Goal: Obtain resource: Obtain resource

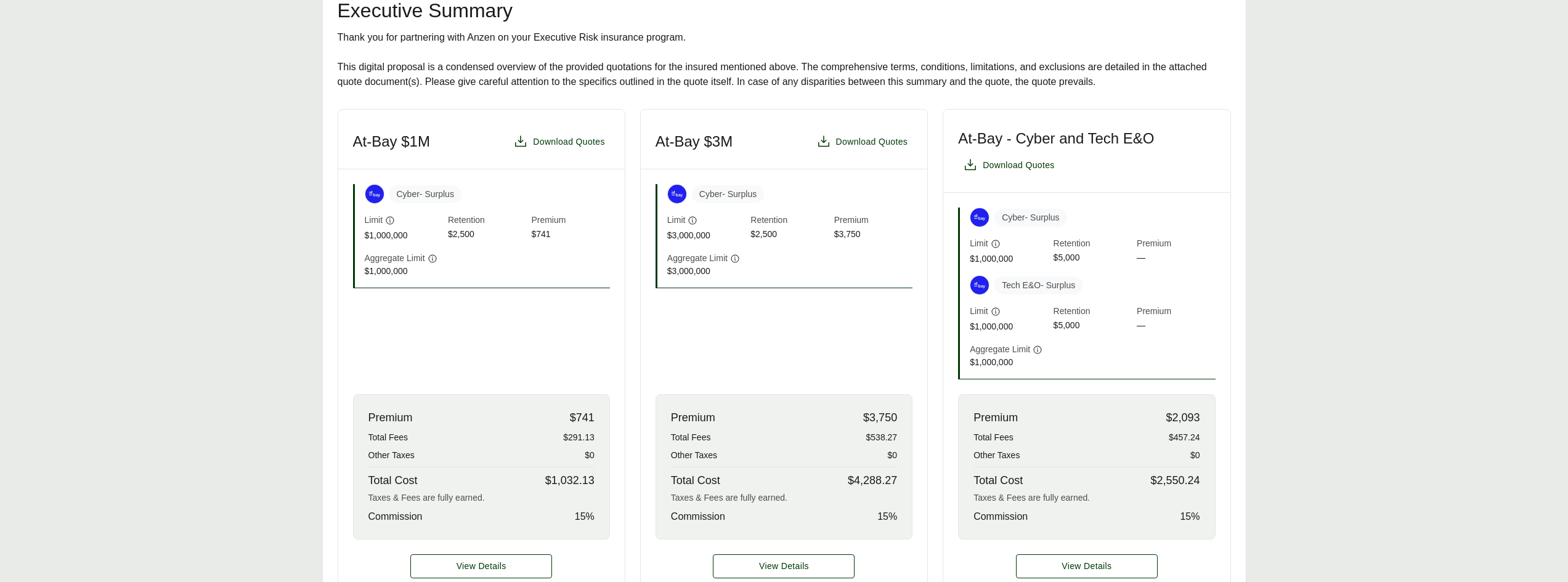
scroll to position [308, 0]
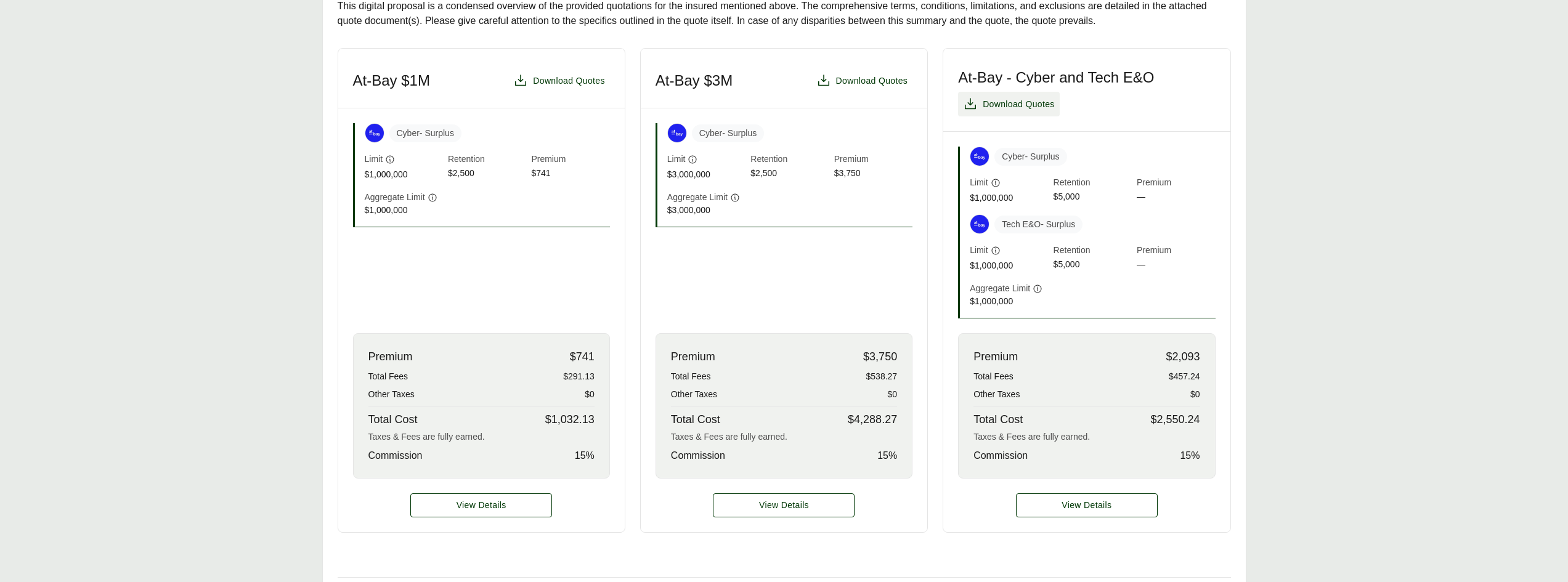
click at [1008, 101] on span "Download Quotes" at bounding box center [1018, 104] width 72 height 13
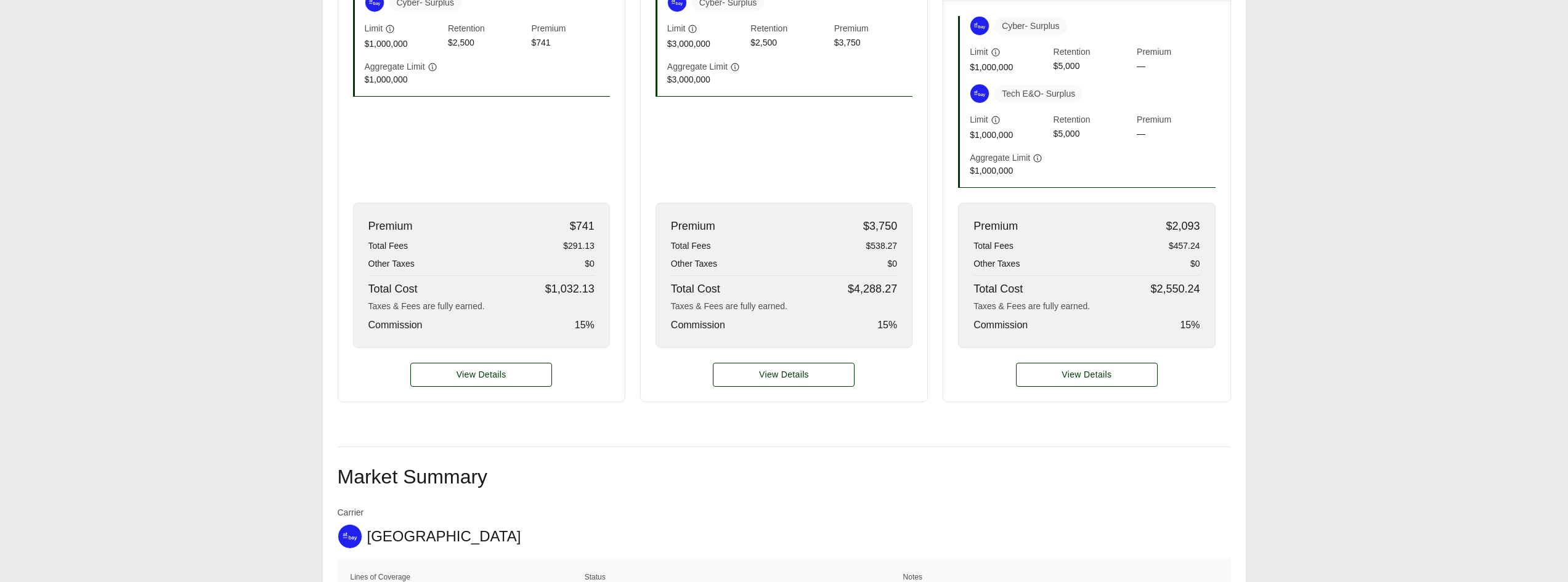
scroll to position [440, 0]
click at [1068, 371] on span "View Details" at bounding box center [1087, 374] width 50 height 13
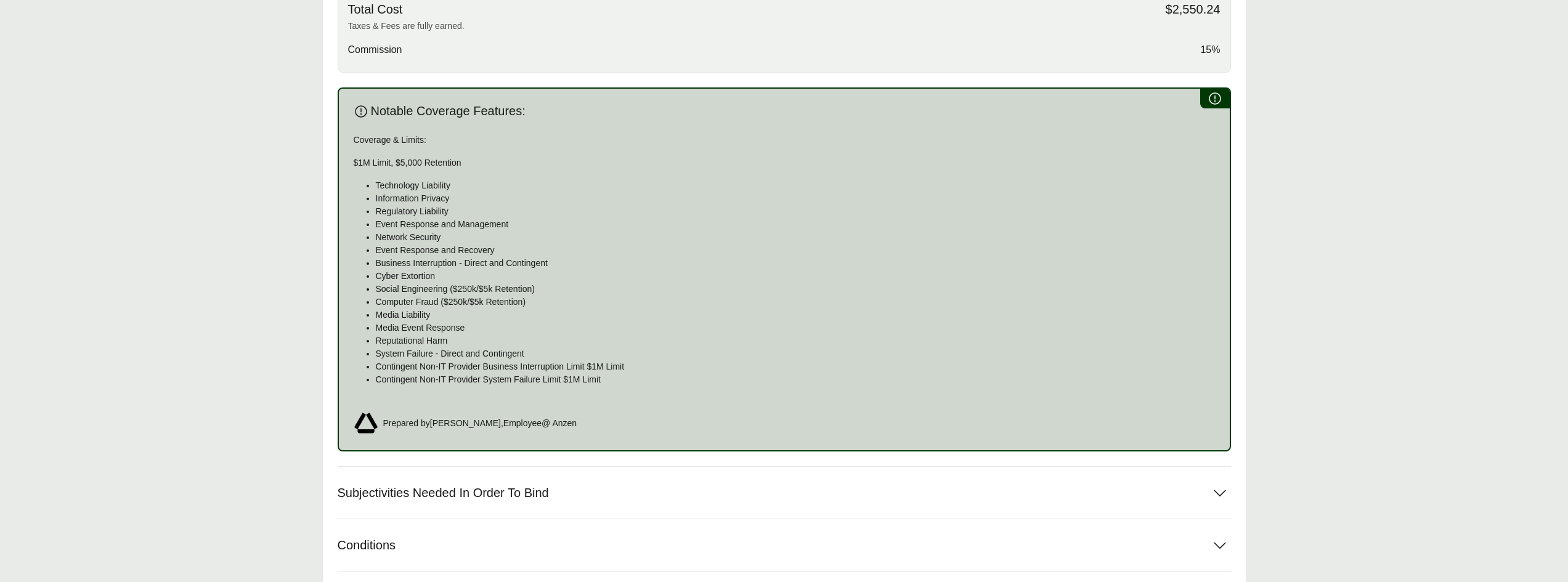
scroll to position [801, 0]
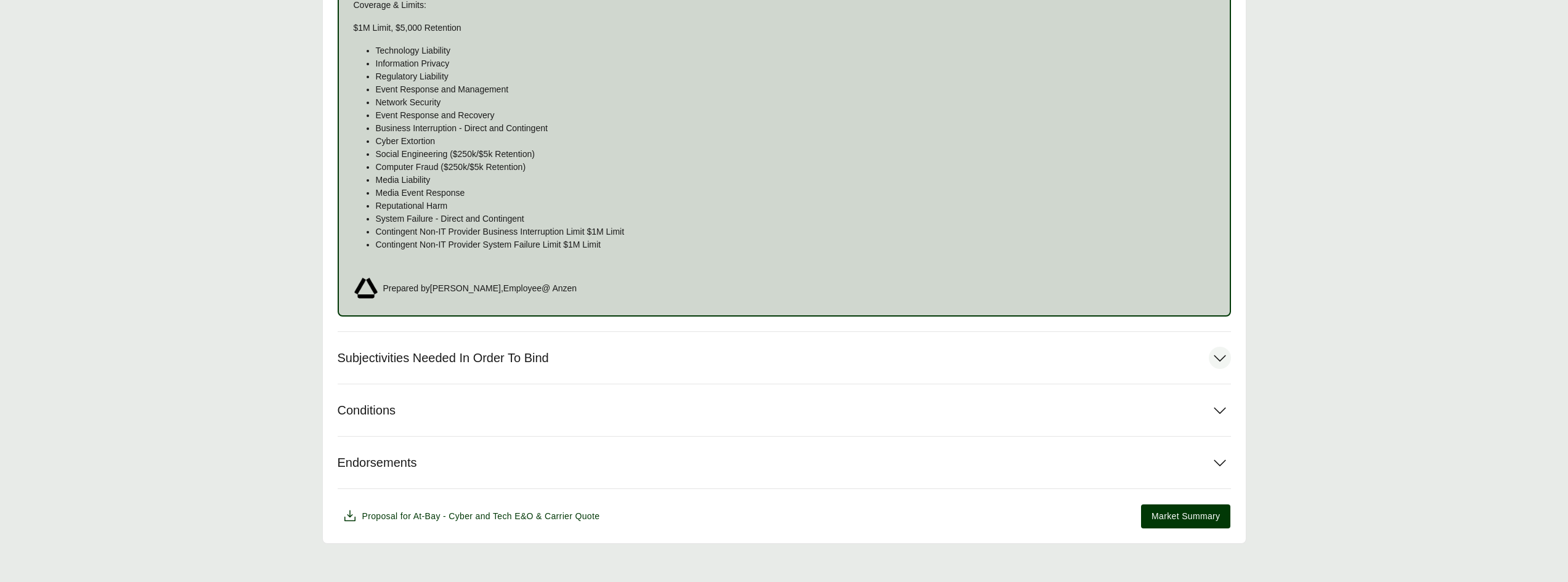
click at [1217, 358] on icon at bounding box center [1220, 358] width 22 height 22
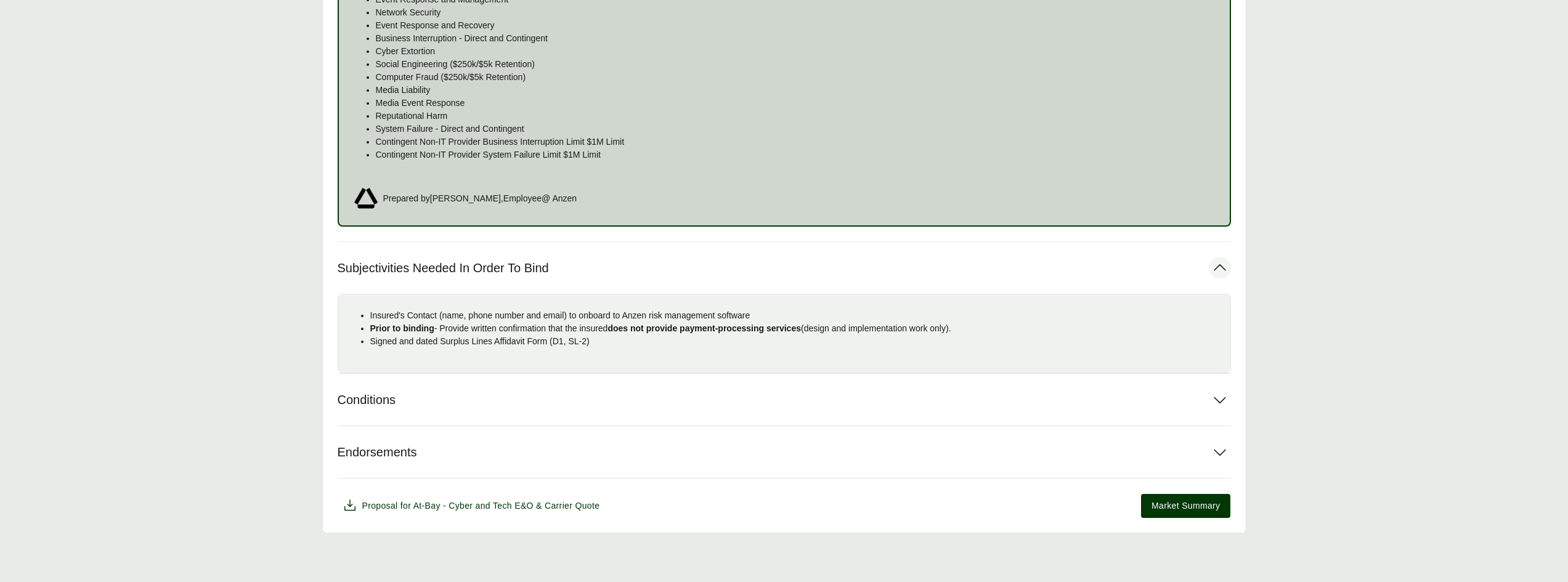
scroll to position [892, 0]
click at [1220, 397] on icon at bounding box center [1220, 399] width 22 height 22
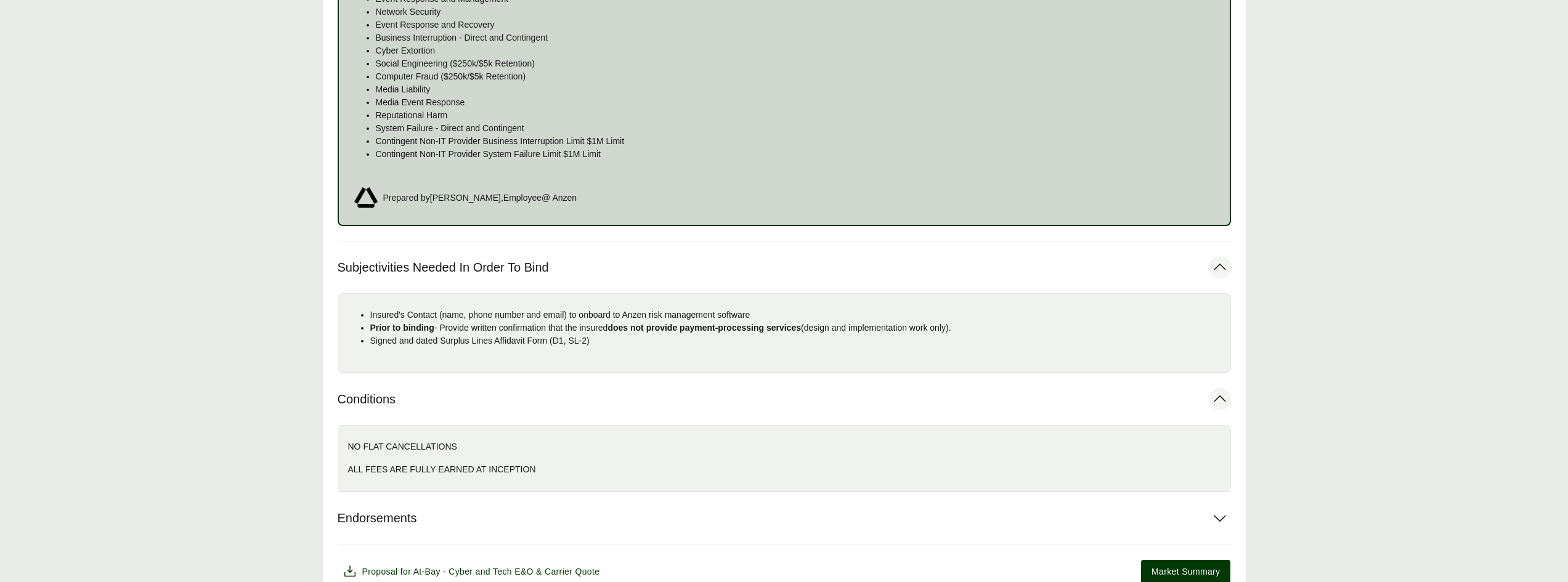
scroll to position [958, 0]
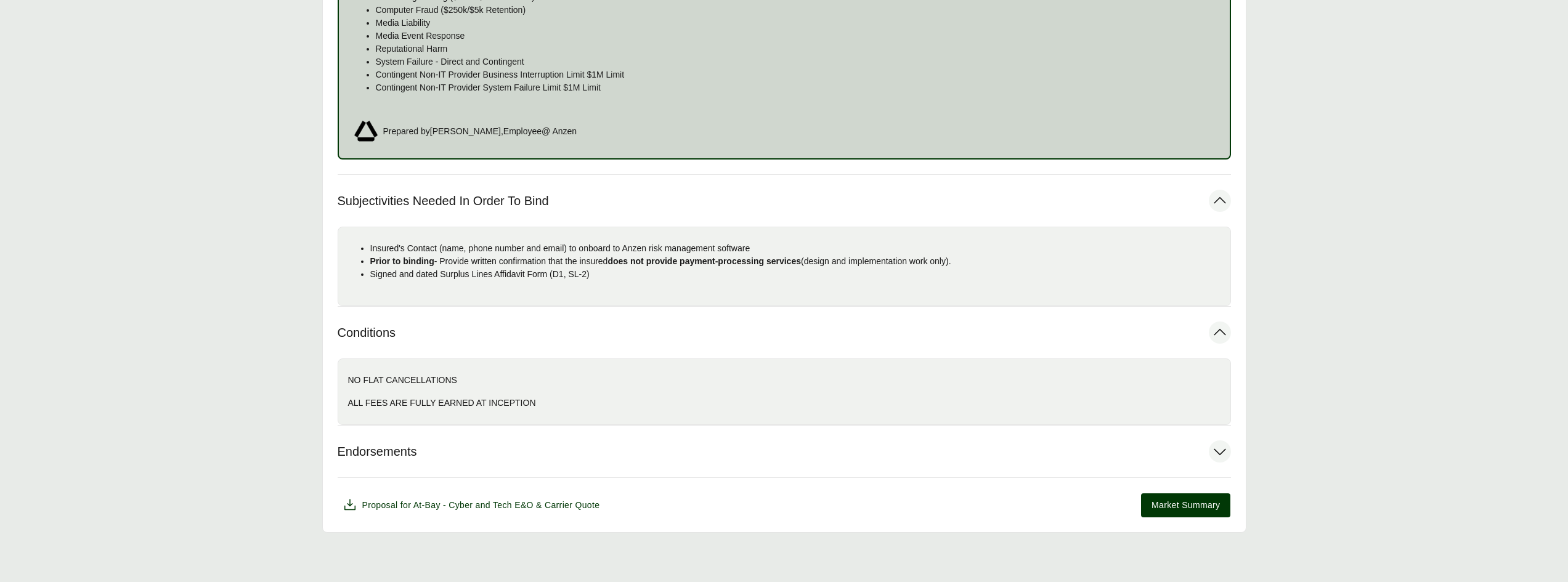
click at [1213, 448] on icon at bounding box center [1220, 451] width 22 height 22
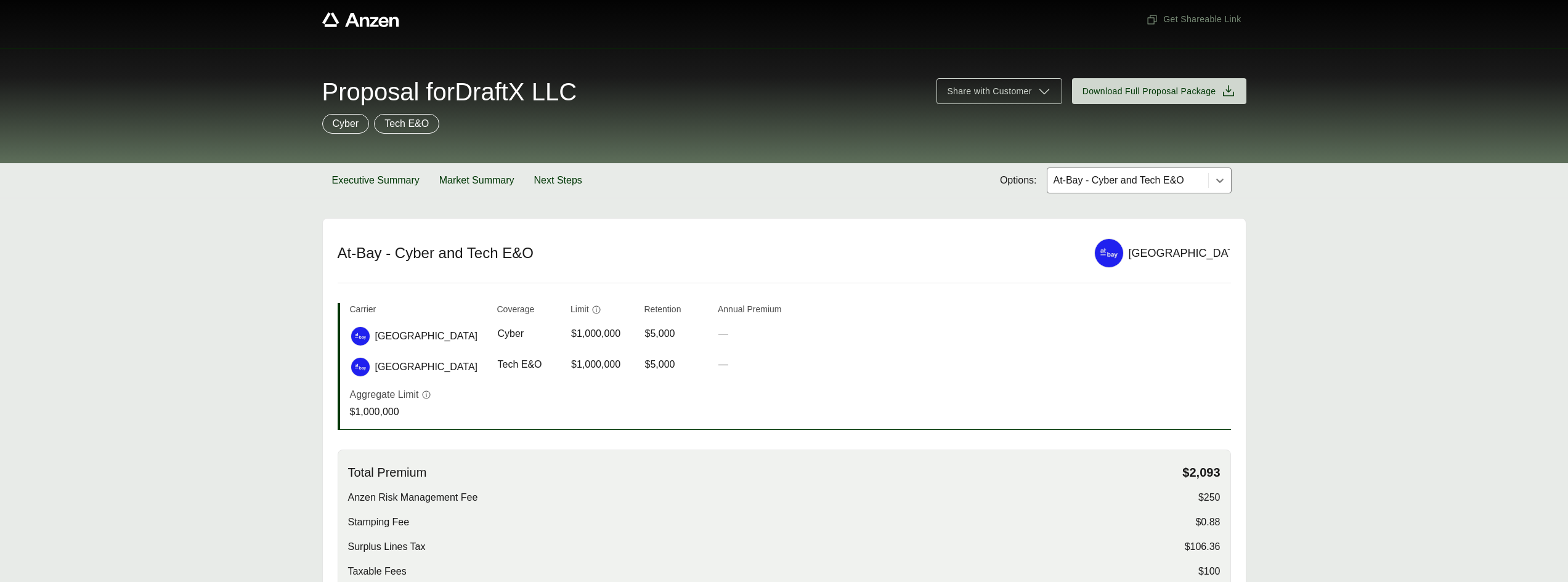
scroll to position [0, 0]
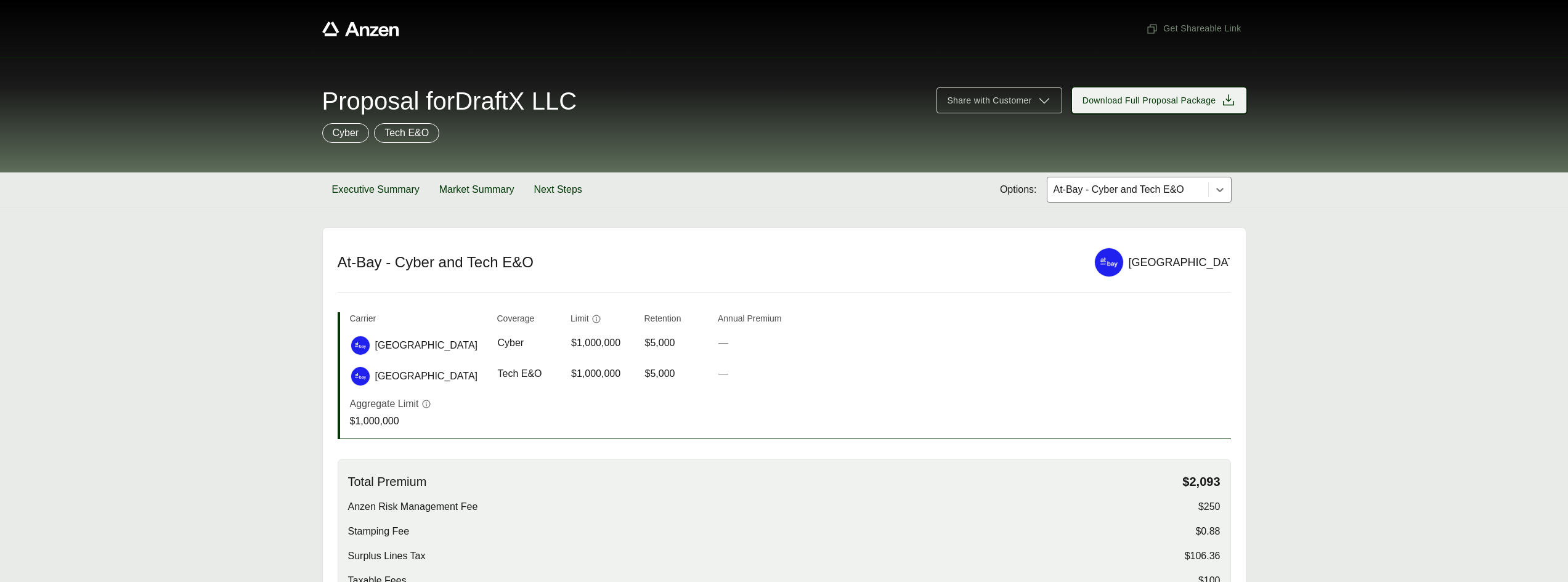
click at [1230, 90] on button "Download Full Proposal Package" at bounding box center [1159, 100] width 174 height 26
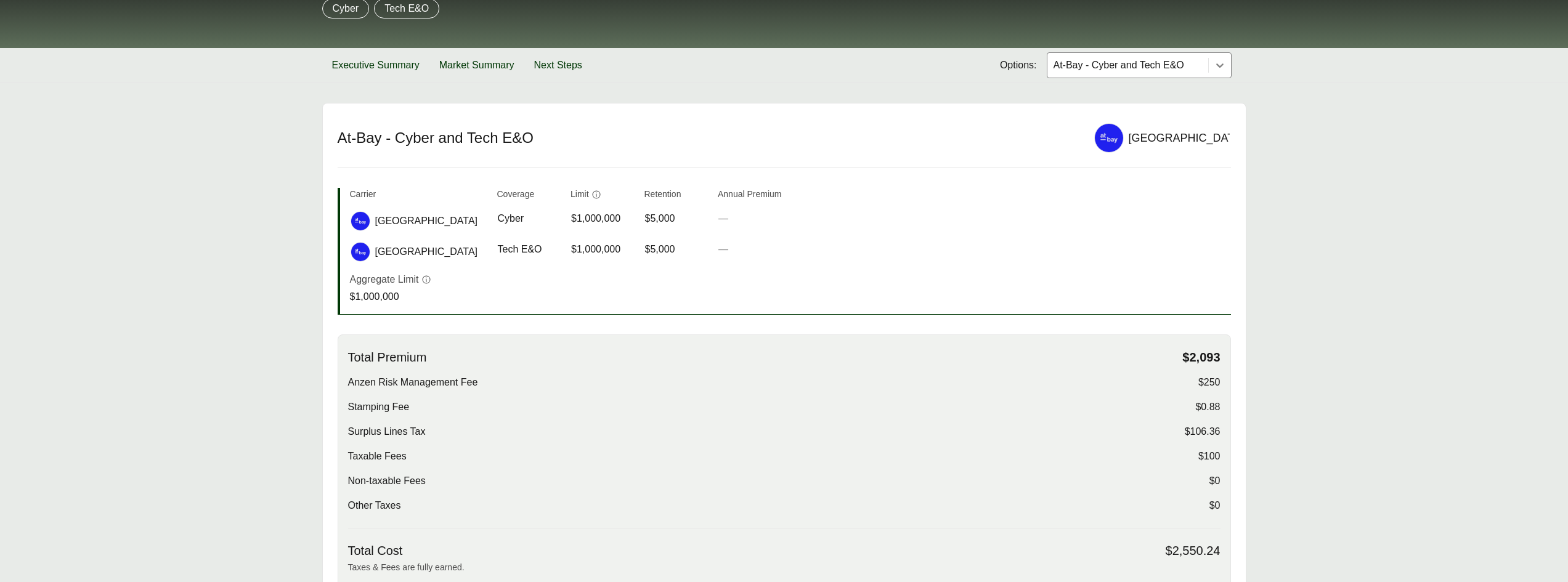
scroll to position [123, 0]
click at [1218, 66] on icon at bounding box center [1220, 66] width 7 height 4
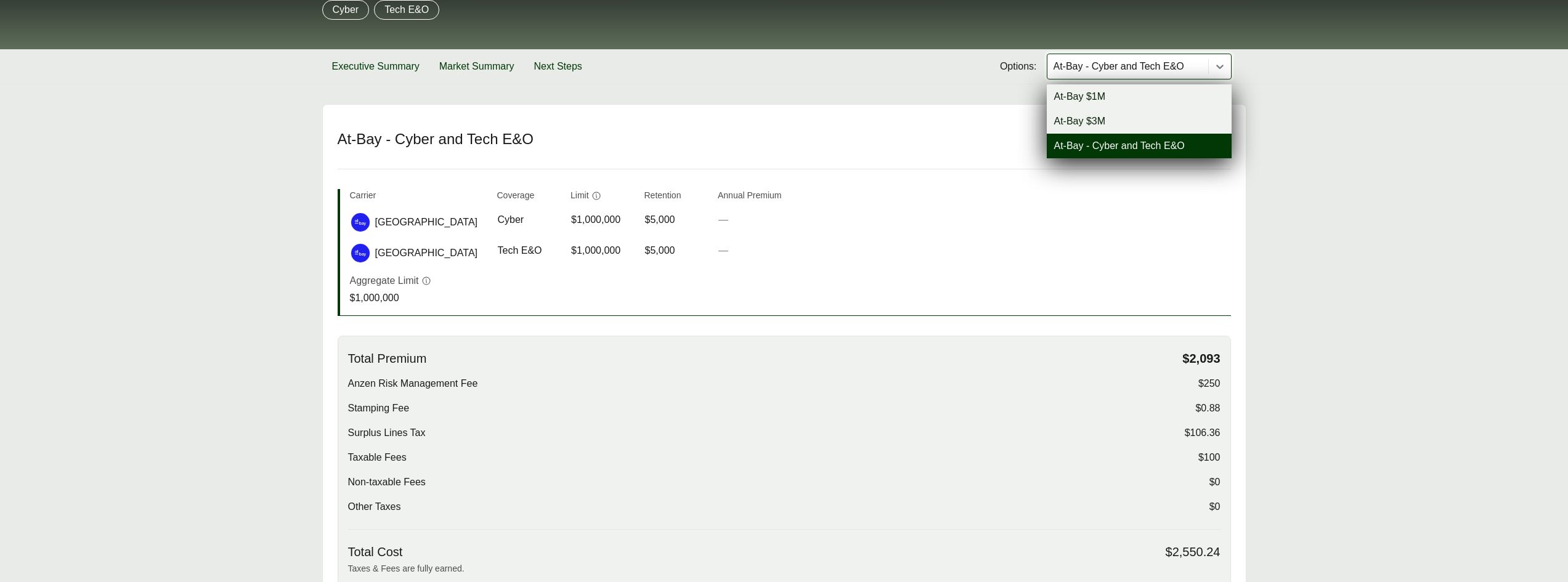
click at [1094, 94] on div "At-Bay $1M" at bounding box center [1139, 96] width 185 height 24
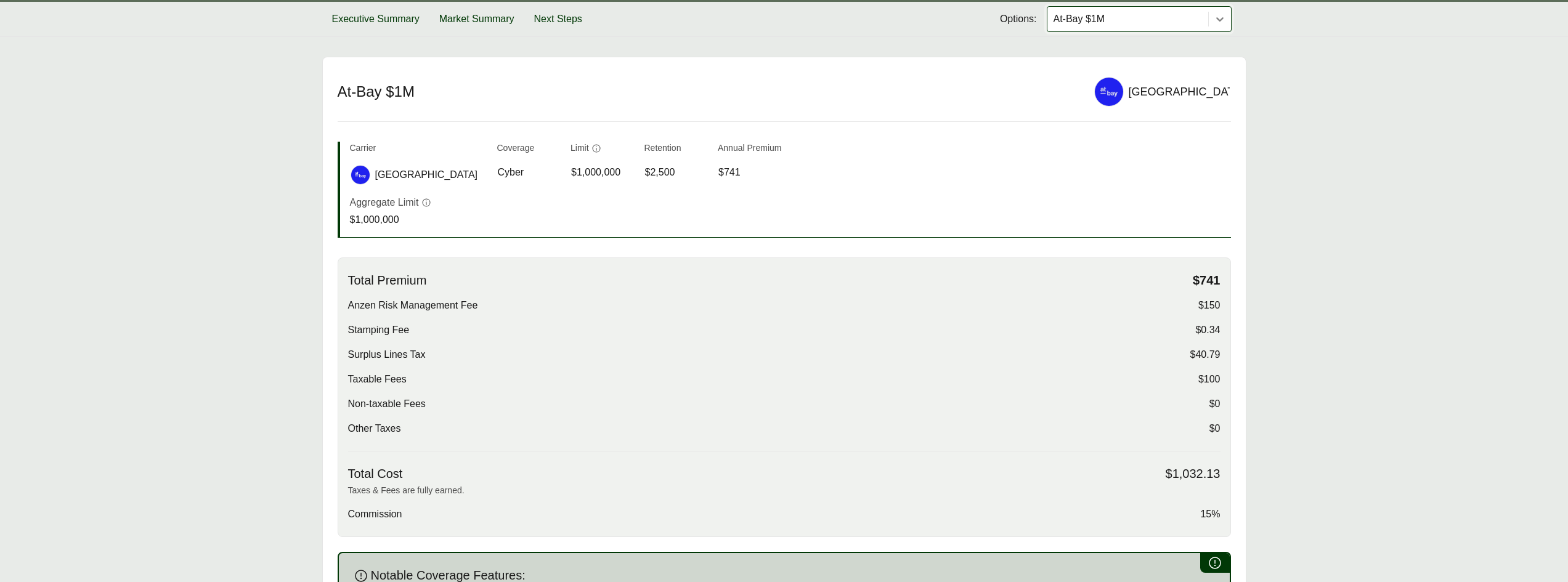
scroll to position [123, 0]
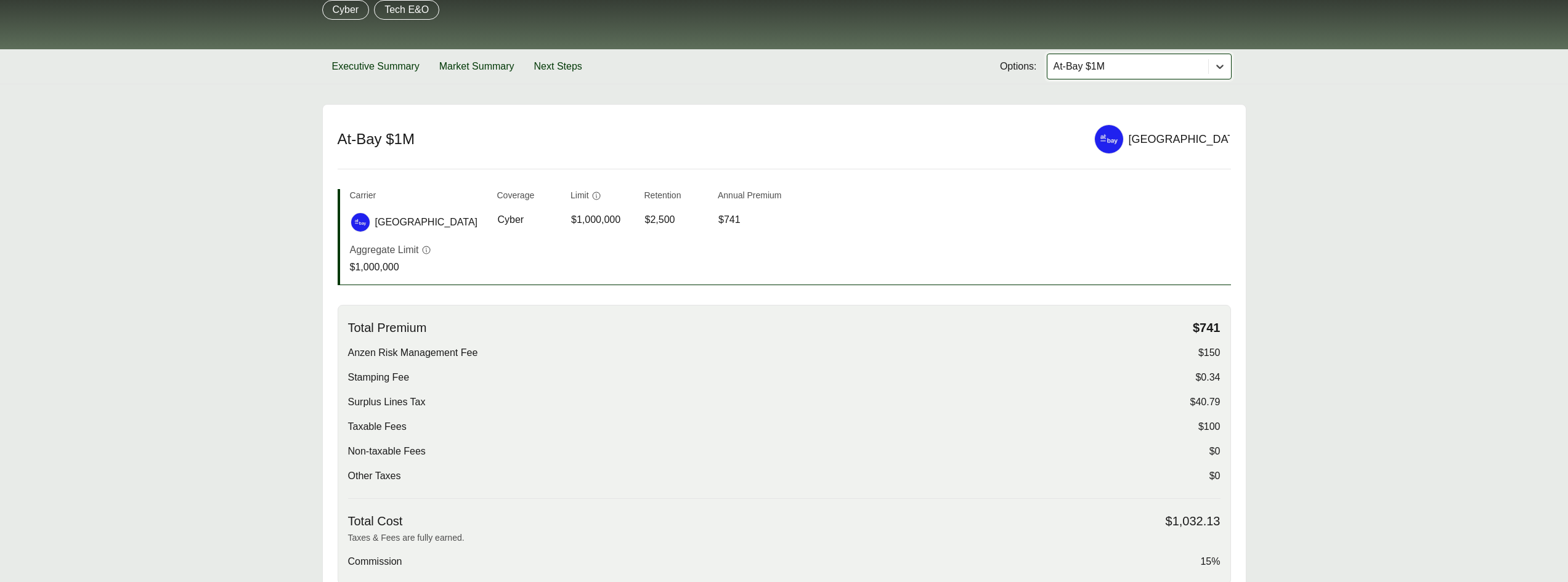
click at [1217, 66] on icon at bounding box center [1220, 66] width 7 height 4
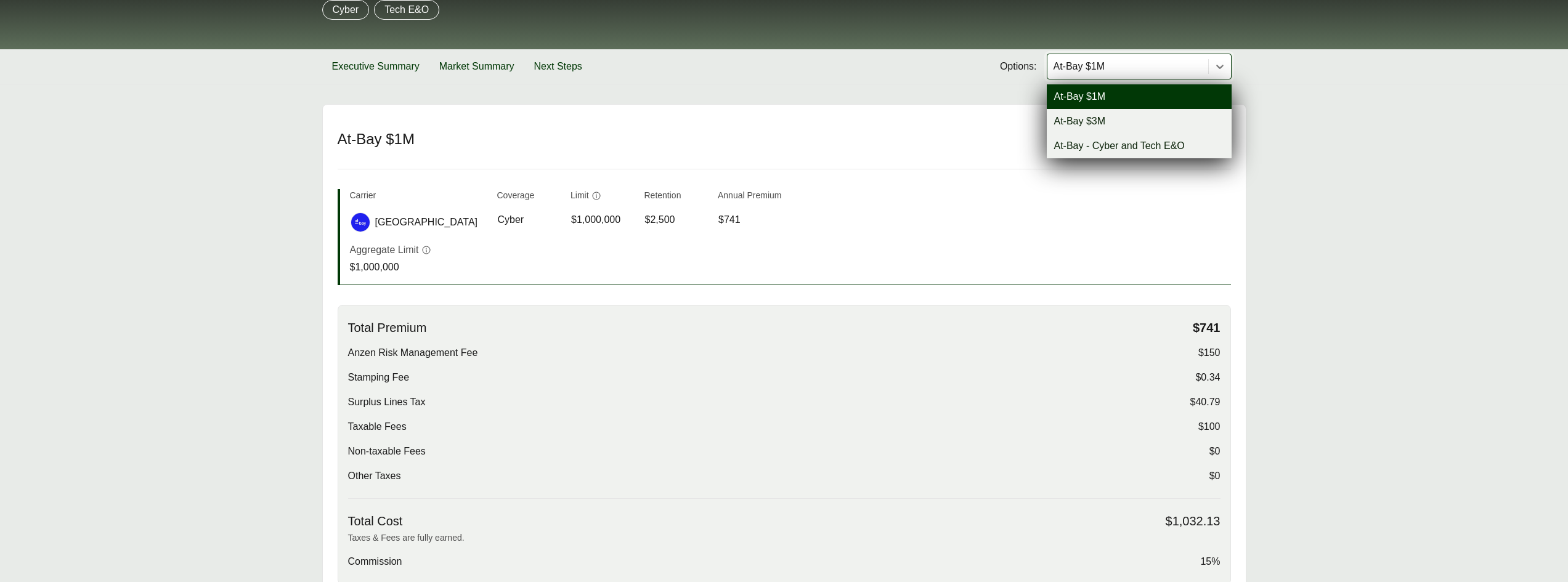
click at [1111, 143] on div "At-Bay - Cyber and Tech E&O" at bounding box center [1139, 146] width 185 height 24
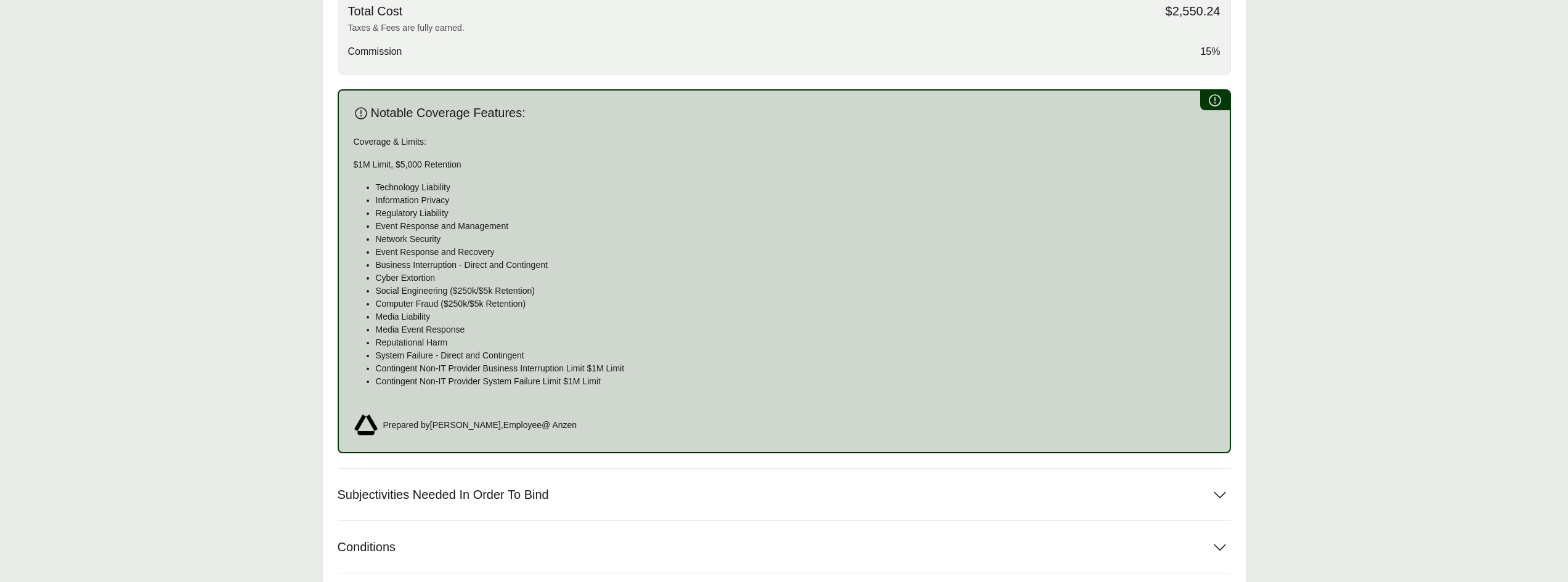
scroll to position [812, 0]
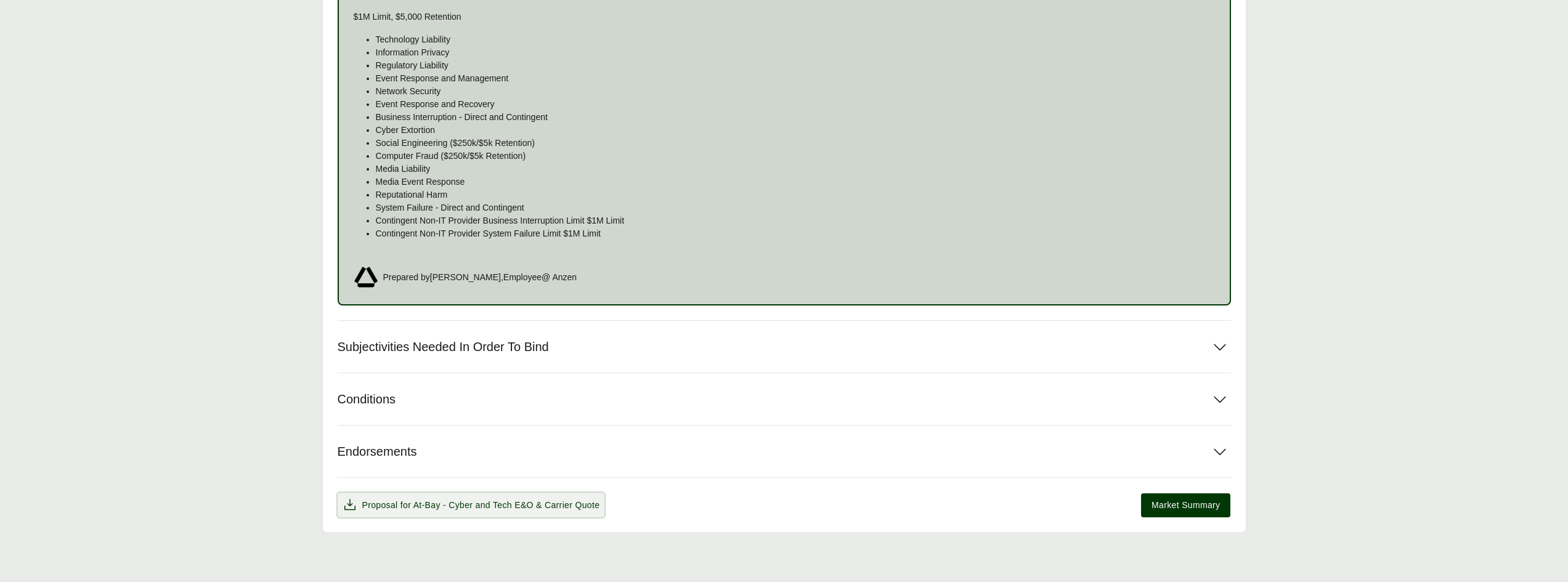
click at [422, 502] on span "At-Bay - Cyber and Tech E&O" at bounding box center [474, 505] width 120 height 10
click at [1181, 501] on span "Market Summary" at bounding box center [1186, 506] width 68 height 13
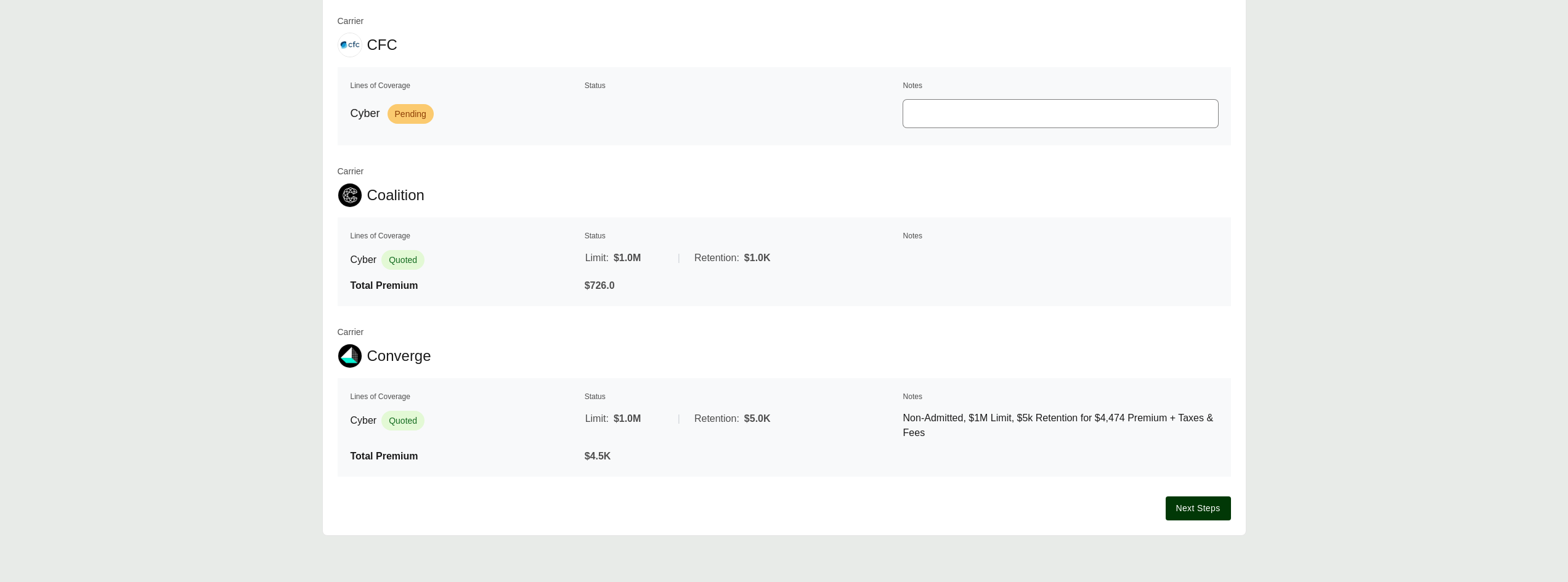
scroll to position [626, 0]
click at [1202, 503] on span "Next Steps" at bounding box center [1198, 506] width 45 height 13
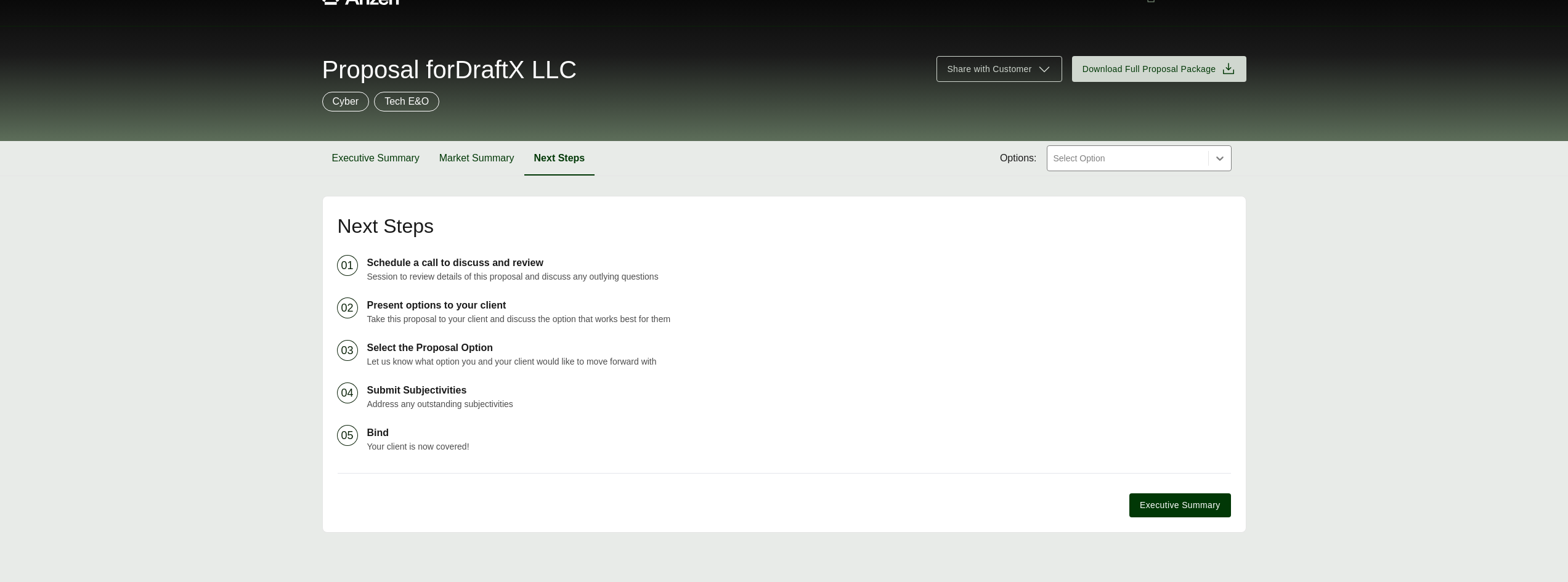
click at [423, 354] on p "Select the Proposal Option" at bounding box center [799, 348] width 864 height 15
click at [1171, 507] on span "Executive Summary" at bounding box center [1179, 506] width 80 height 13
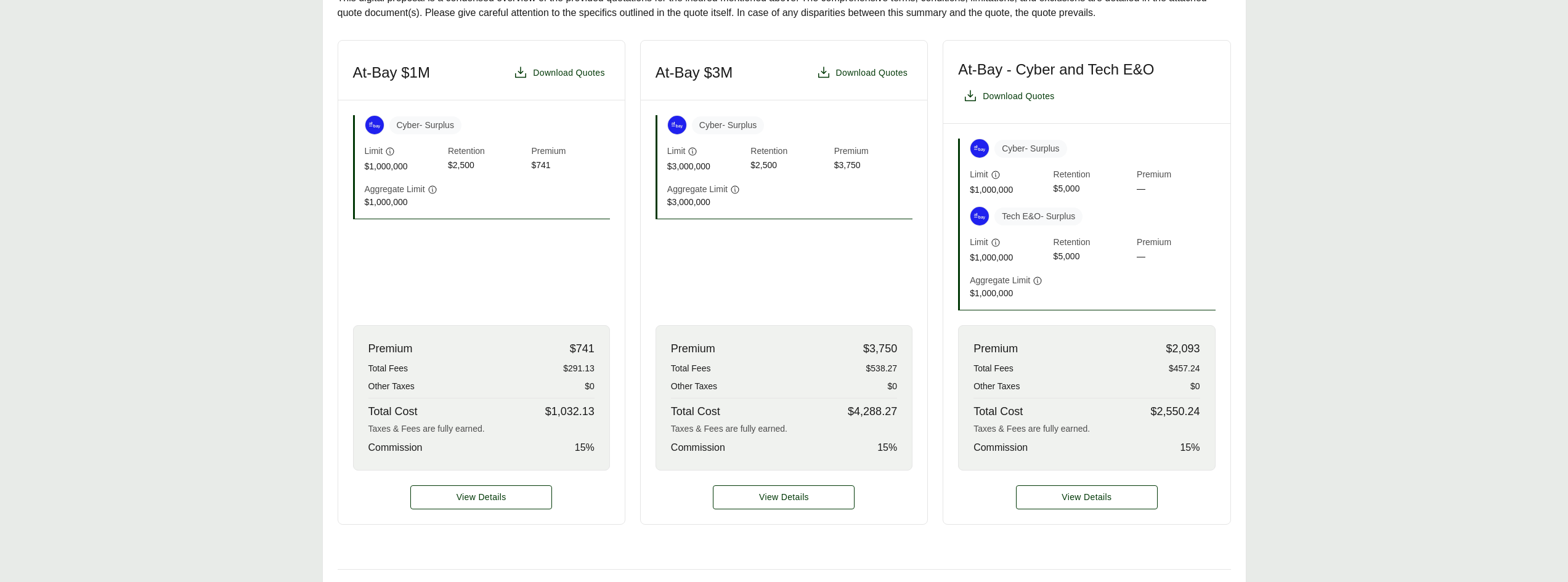
scroll to position [254, 0]
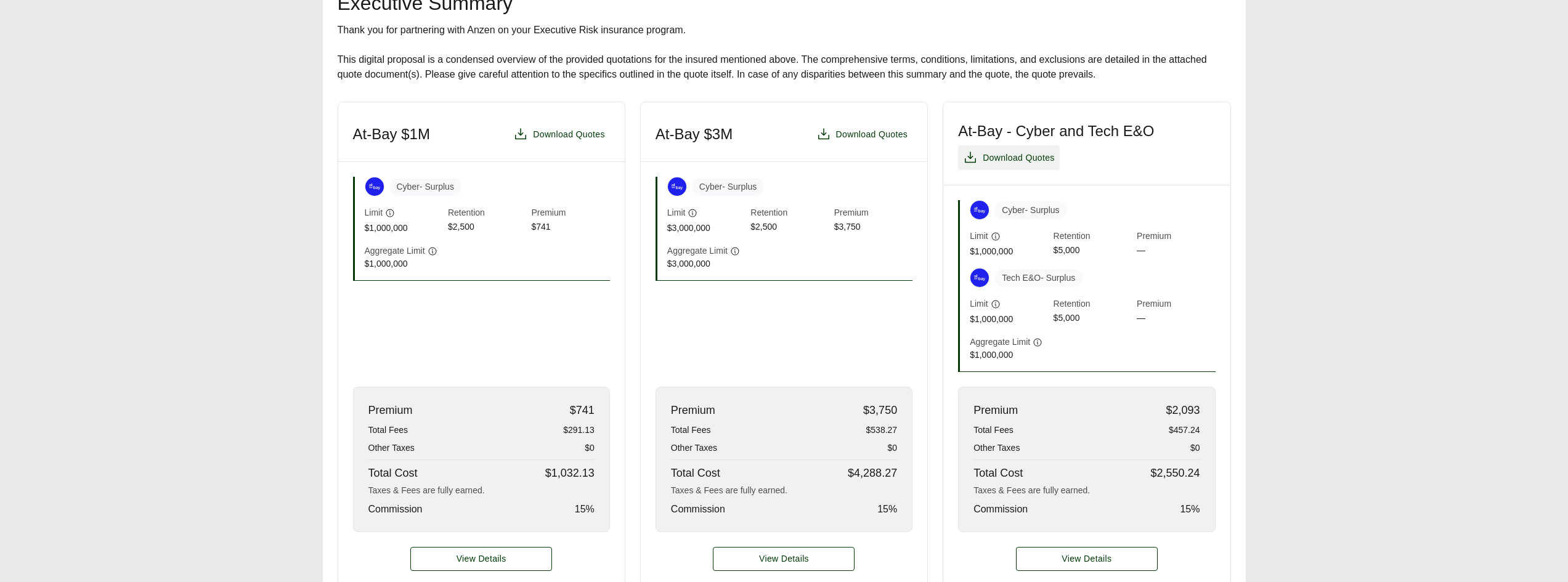
click at [1017, 155] on span "Download Quotes" at bounding box center [1018, 158] width 72 height 13
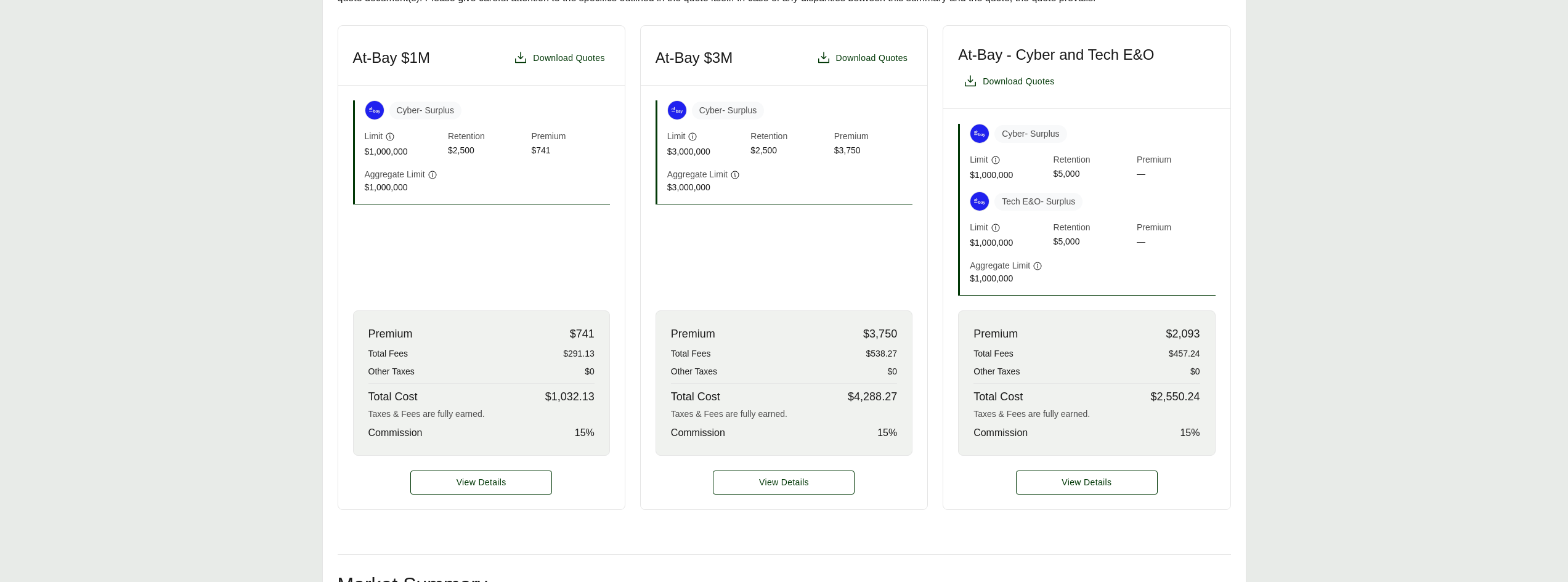
scroll to position [378, 0]
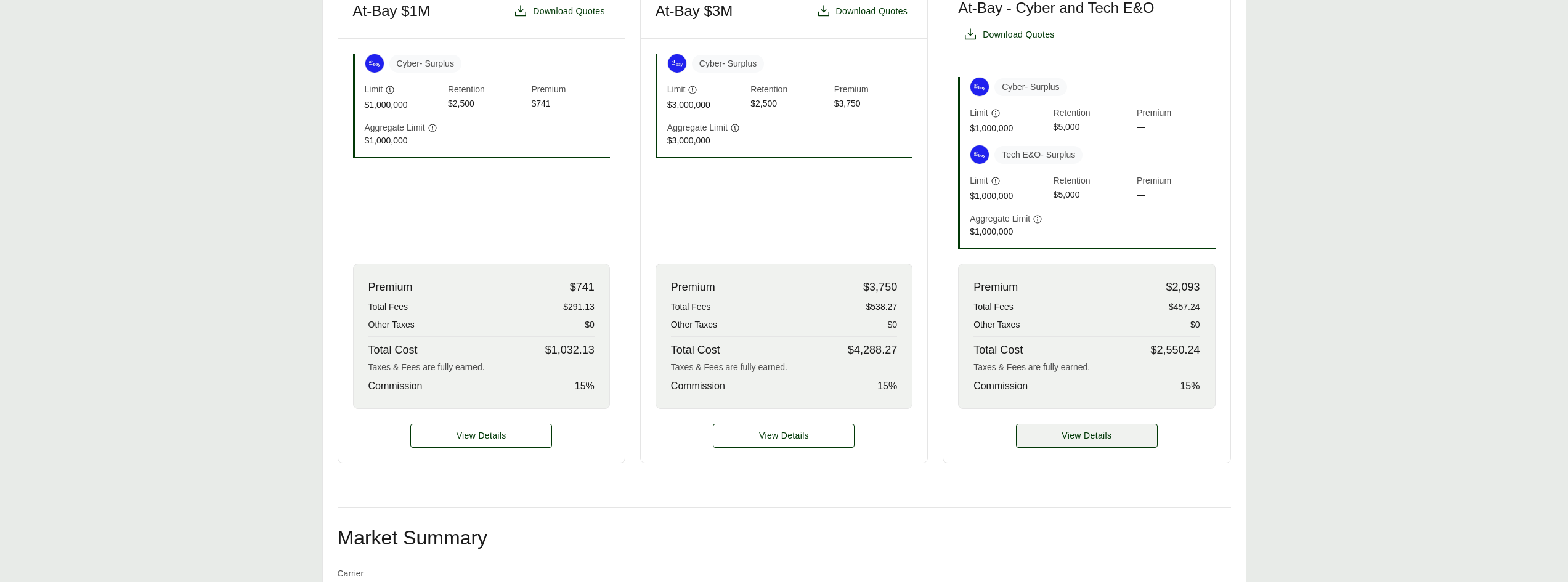
click at [1100, 432] on span "View Details" at bounding box center [1087, 436] width 50 height 13
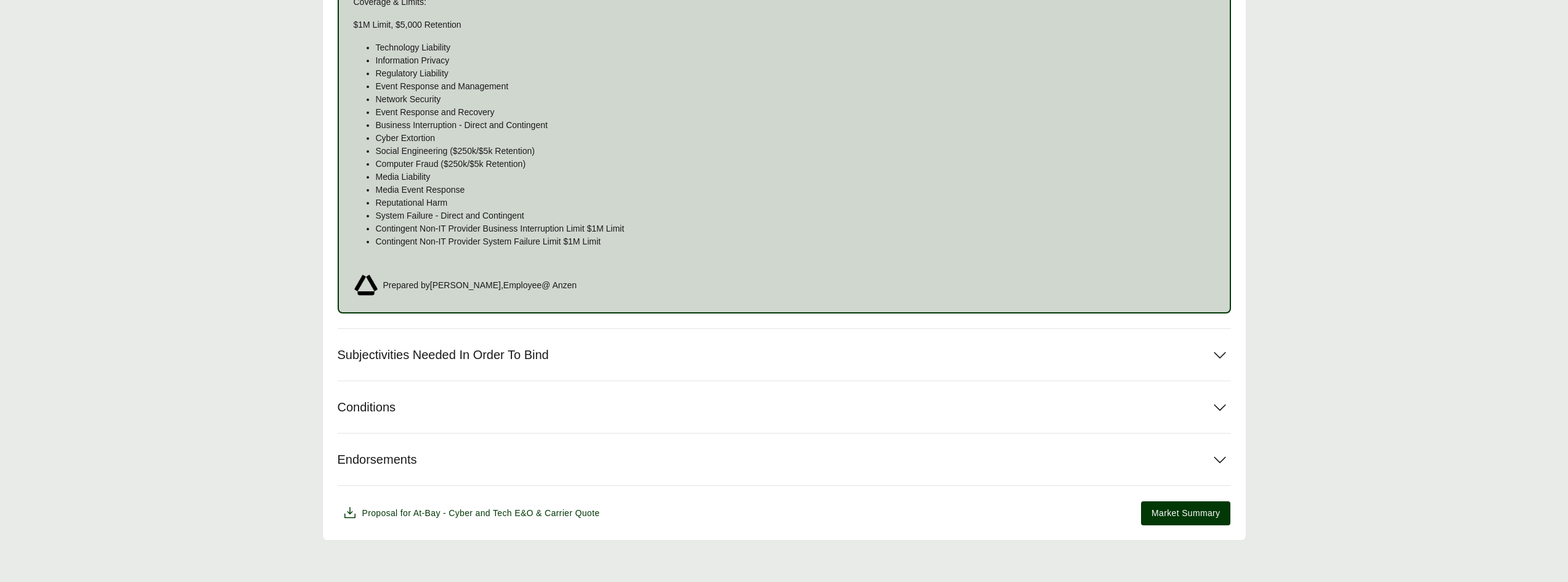
scroll to position [812, 0]
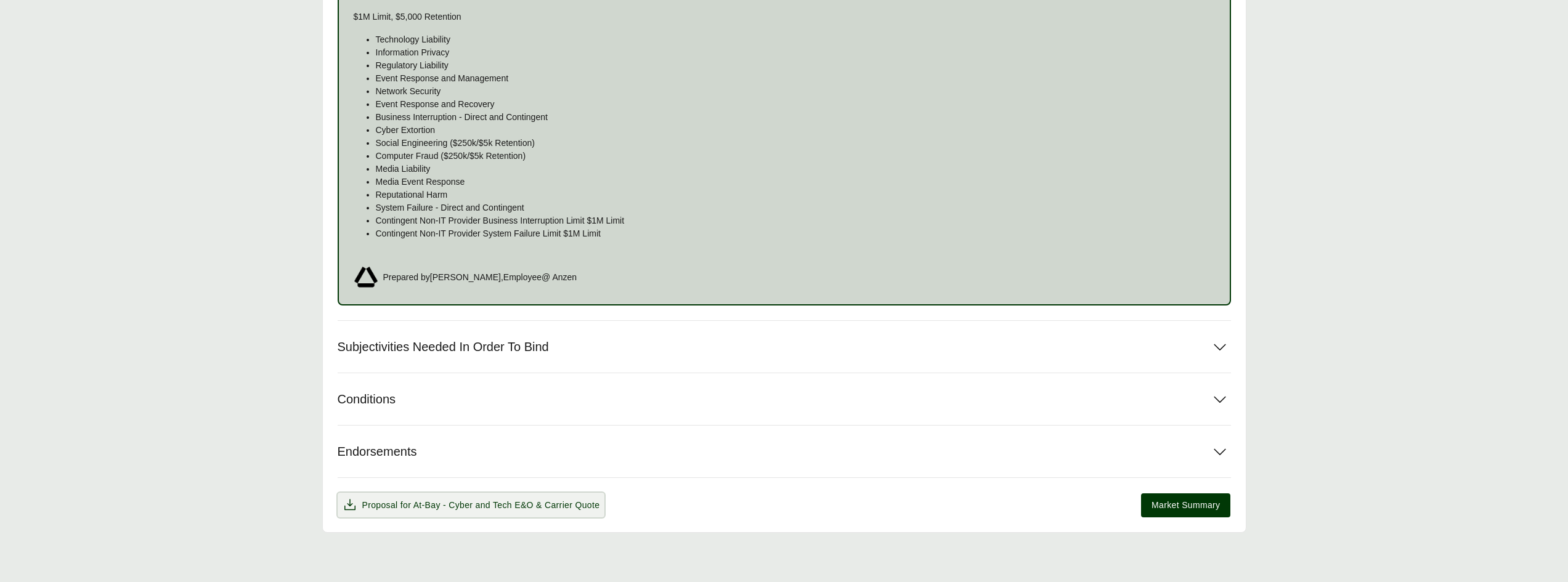
click at [513, 504] on span "At-Bay - Cyber and Tech E&O" at bounding box center [474, 505] width 120 height 10
click at [1214, 347] on icon at bounding box center [1220, 346] width 22 height 22
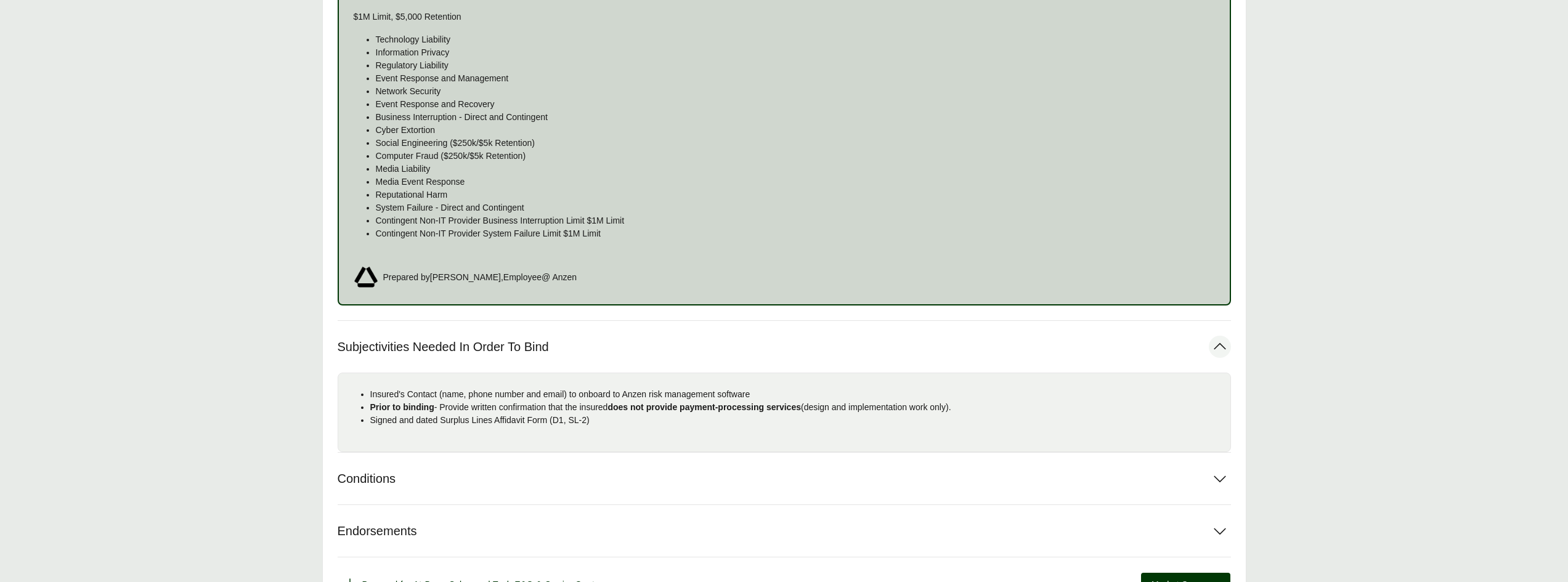
click at [1214, 347] on icon at bounding box center [1220, 346] width 22 height 22
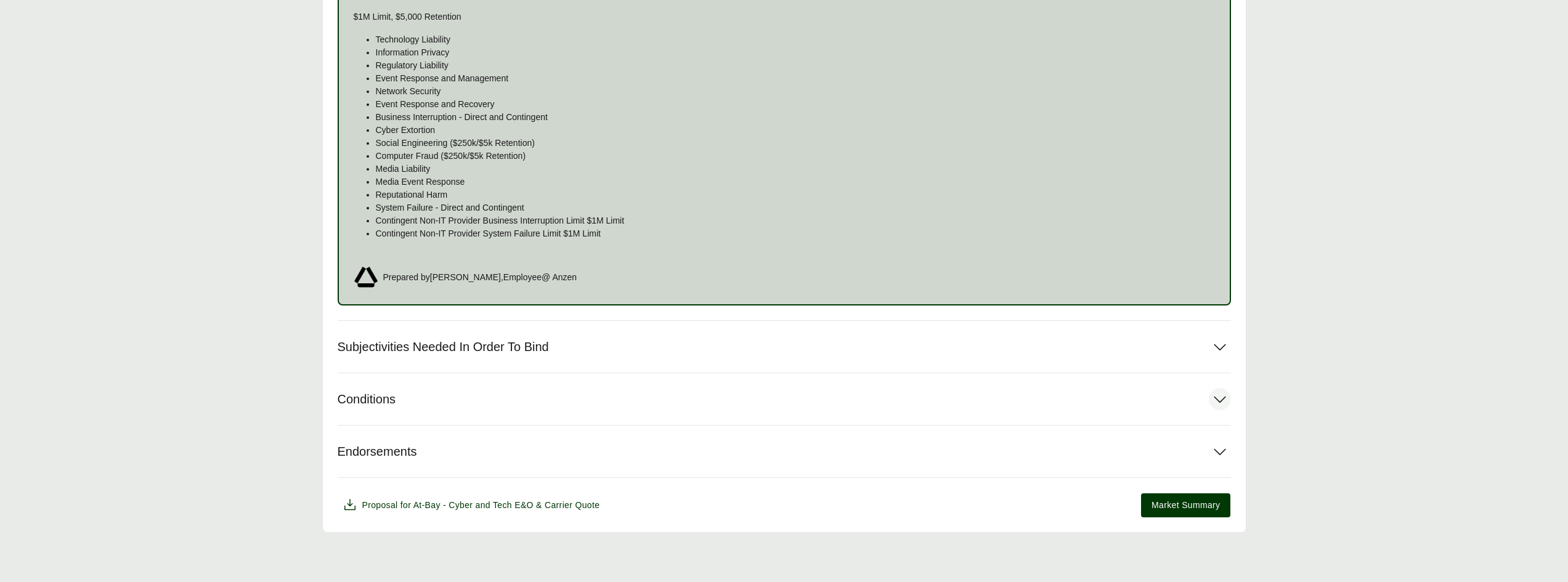
click at [1217, 396] on icon at bounding box center [1220, 399] width 22 height 22
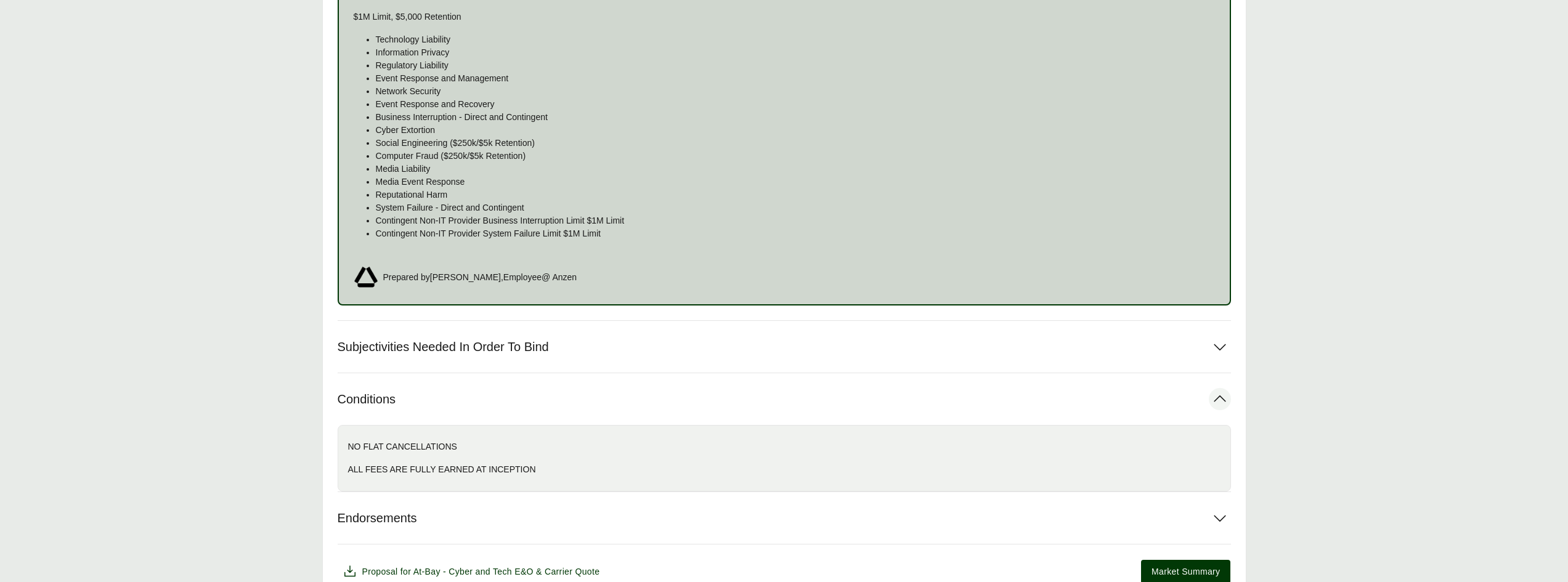
click at [1217, 393] on icon at bounding box center [1220, 399] width 22 height 22
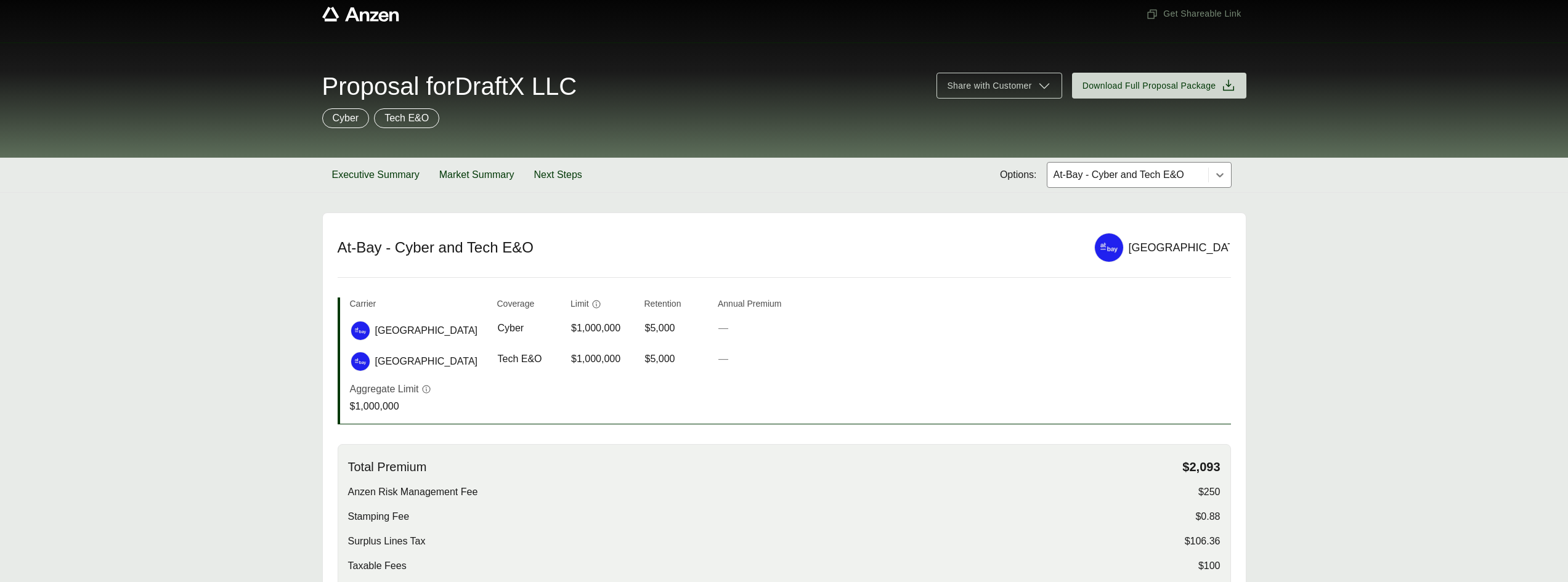
scroll to position [0, 0]
